Goal: Find specific page/section: Find specific page/section

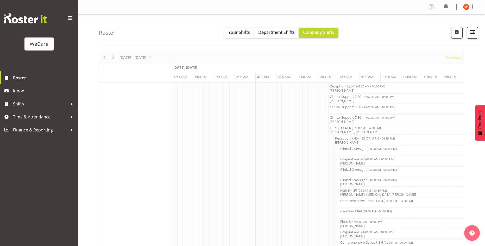
scroll to position [0, 499]
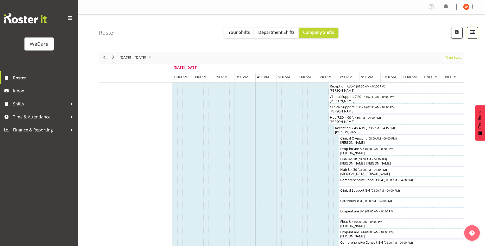
click at [470, 34] on span "button" at bounding box center [472, 32] width 7 height 7
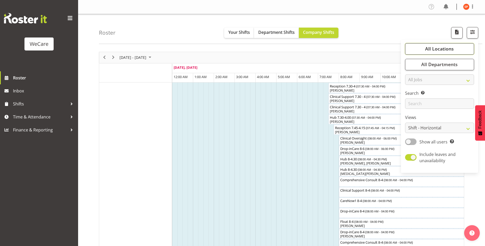
click at [459, 50] on button "All Locations" at bounding box center [439, 48] width 69 height 11
click at [410, 74] on span at bounding box center [411, 74] width 4 height 4
click at [410, 74] on input "Business Support Office" at bounding box center [410, 74] width 3 height 3
checkbox input "false"
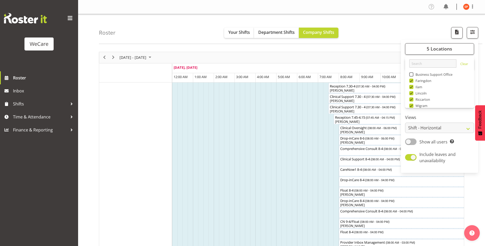
click at [412, 87] on span at bounding box center [411, 87] width 4 height 4
click at [412, 87] on input "Ilam" at bounding box center [410, 86] width 3 height 3
checkbox input "false"
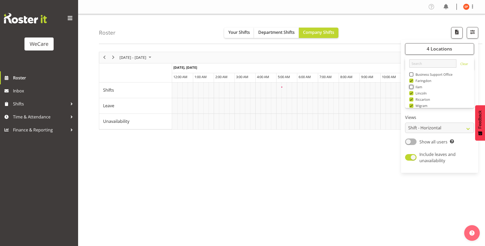
scroll to position [0, 499]
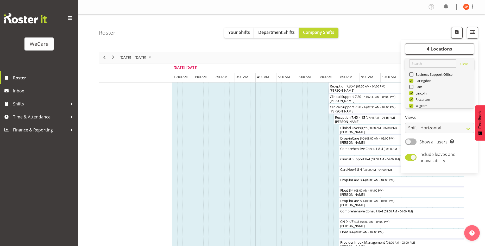
click at [413, 100] on span at bounding box center [411, 99] width 4 height 4
click at [412, 100] on input "Riccarton" at bounding box center [410, 99] width 3 height 3
checkbox input "false"
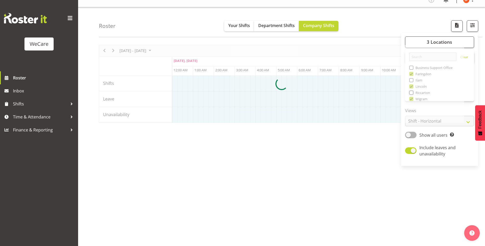
scroll to position [10, 0]
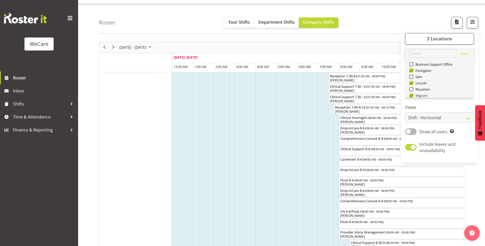
click at [412, 95] on span at bounding box center [411, 95] width 4 height 4
click at [412, 95] on input "Wigram" at bounding box center [410, 95] width 3 height 3
checkbox input "false"
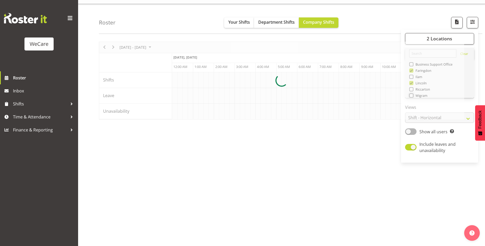
scroll to position [0, 499]
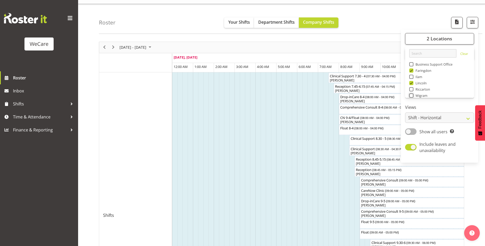
scroll to position [19, 0]
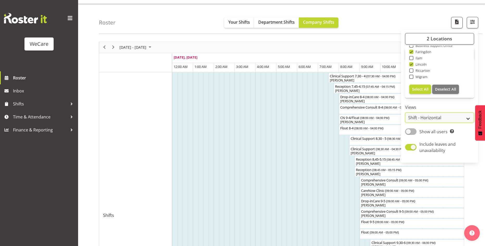
click at [433, 119] on select "Staff Role Shift - Horizontal Shift - Vertical Staff - Location" at bounding box center [439, 117] width 69 height 10
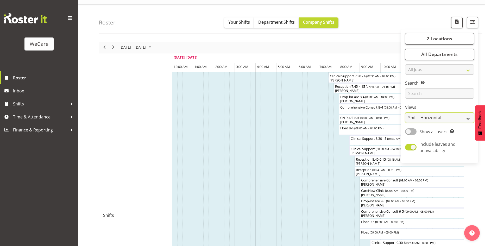
select select "location"
click at [405, 112] on select "Staff Role Shift - Horizontal Shift - Vertical Staff - Location" at bounding box center [439, 117] width 69 height 10
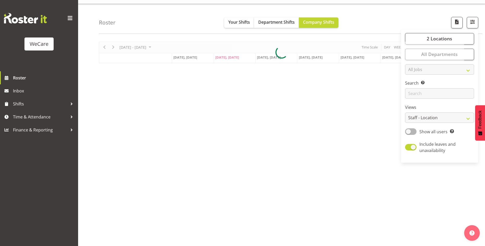
click at [395, 16] on div "Roster Your Shifts Department Shifts Company Shifts 2 Locations Clear Business …" at bounding box center [290, 19] width 383 height 30
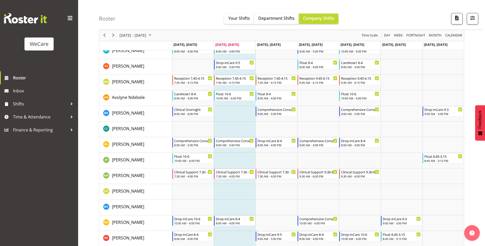
scroll to position [52, 0]
